Goal: Task Accomplishment & Management: Manage account settings

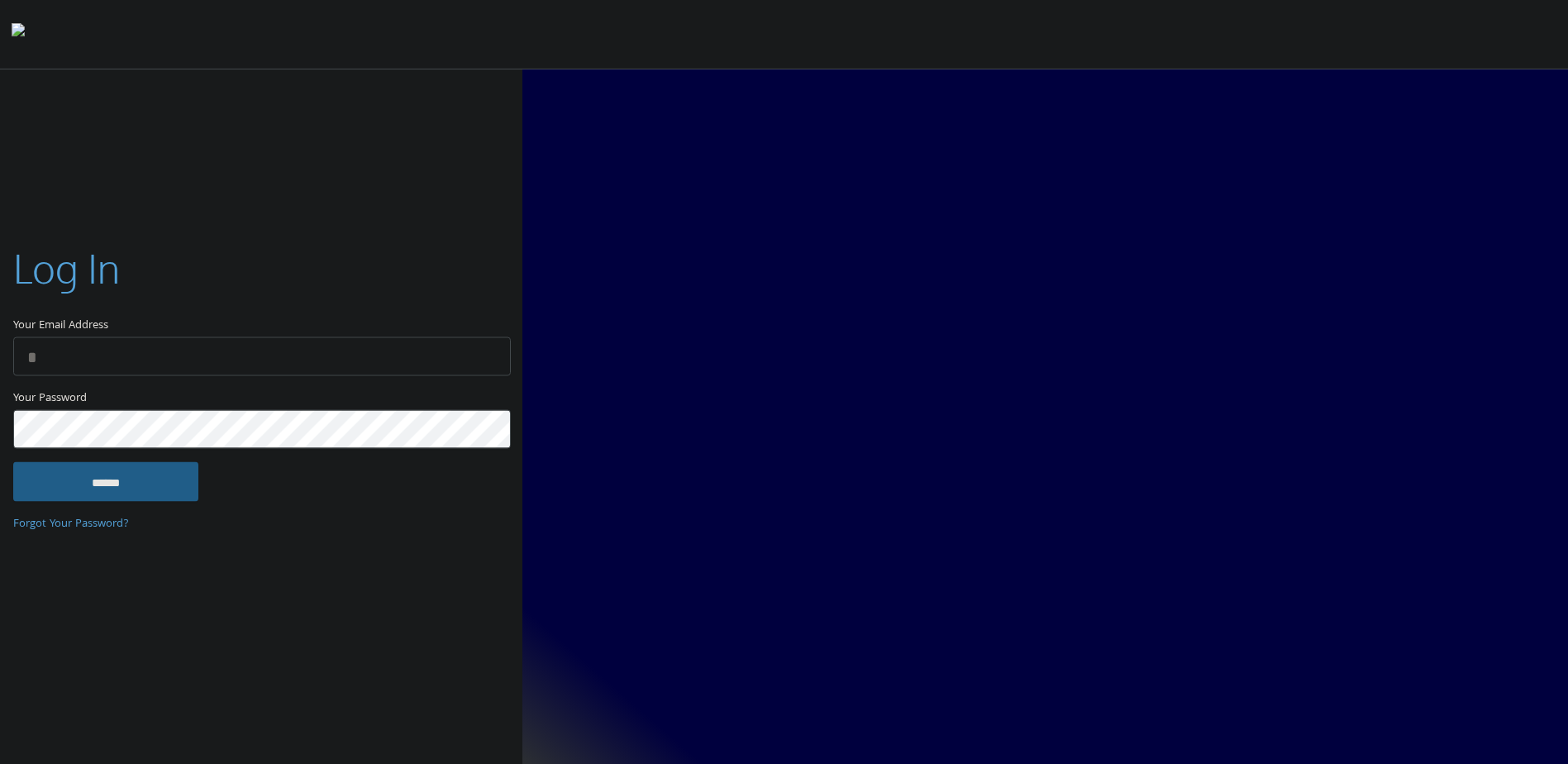
type input "**********"
click at [120, 485] on input "******" at bounding box center [105, 482] width 186 height 40
type input "**********"
click at [127, 489] on input "******" at bounding box center [105, 482] width 186 height 40
